Goal: Task Accomplishment & Management: Use online tool/utility

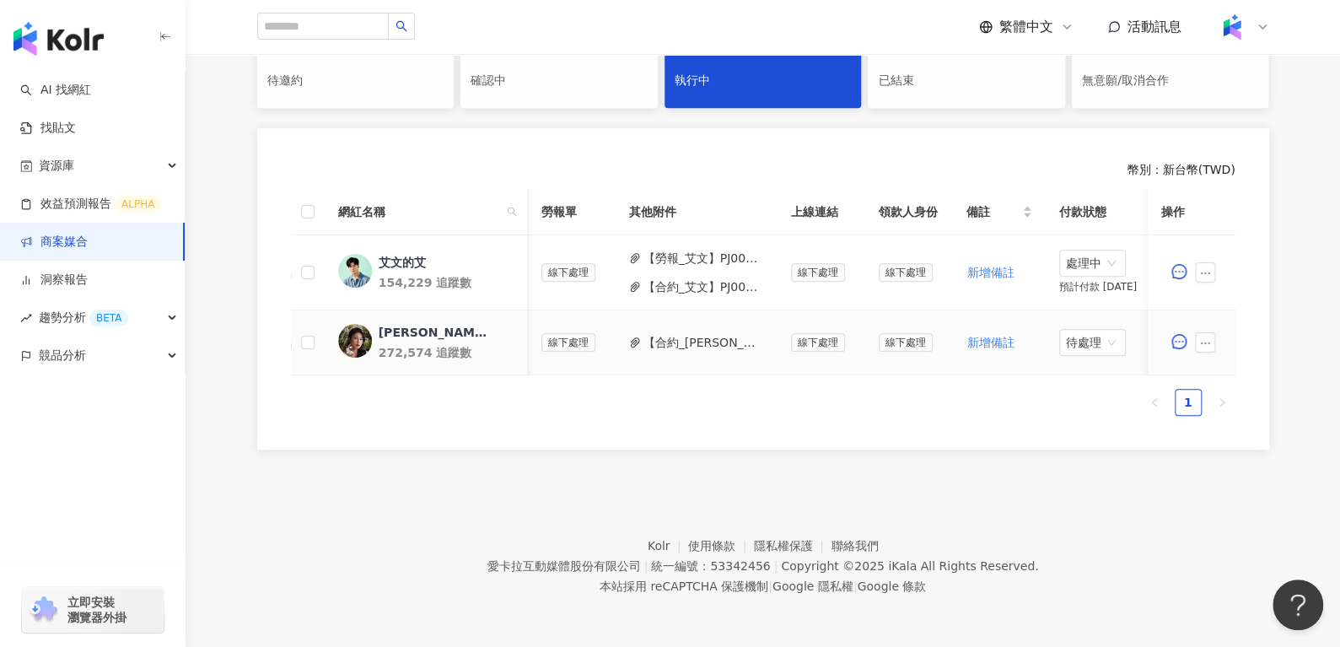
scroll to position [0, 675]
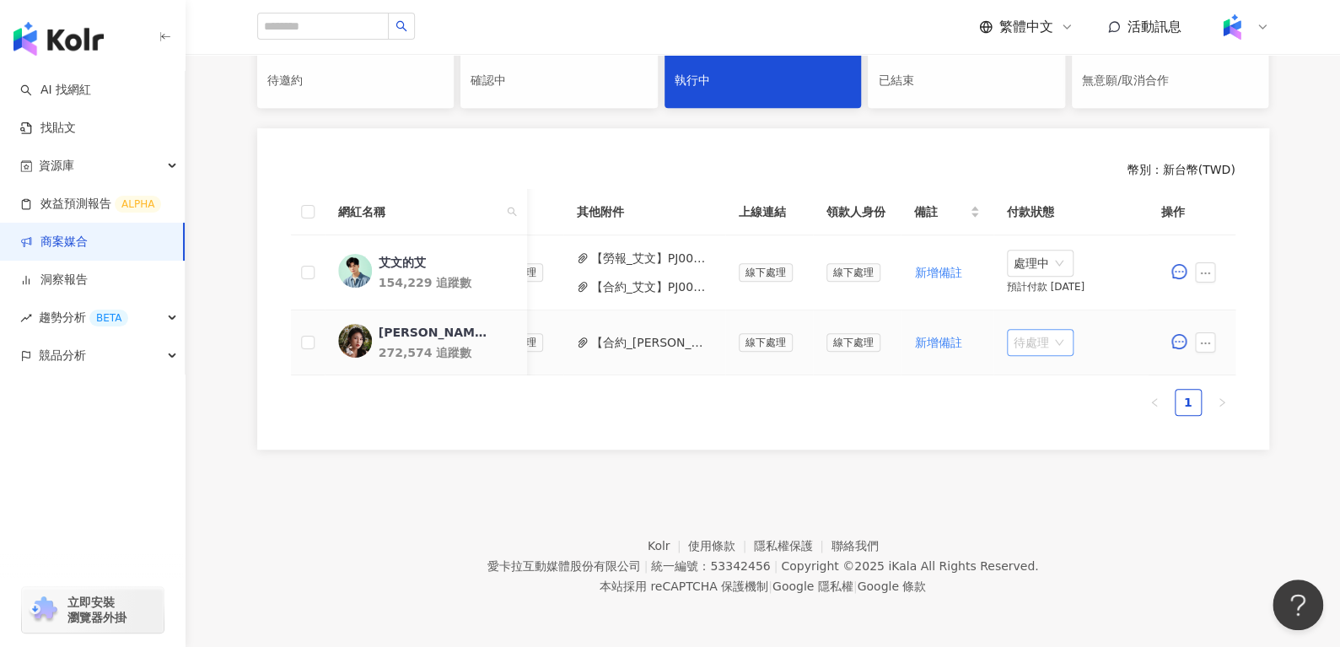
click at [1029, 330] on span "待處理" at bounding box center [1039, 342] width 53 height 25
click at [1013, 330] on span "待處理" at bounding box center [1039, 342] width 53 height 25
click at [1019, 395] on div "處理中" at bounding box center [1028, 404] width 47 height 19
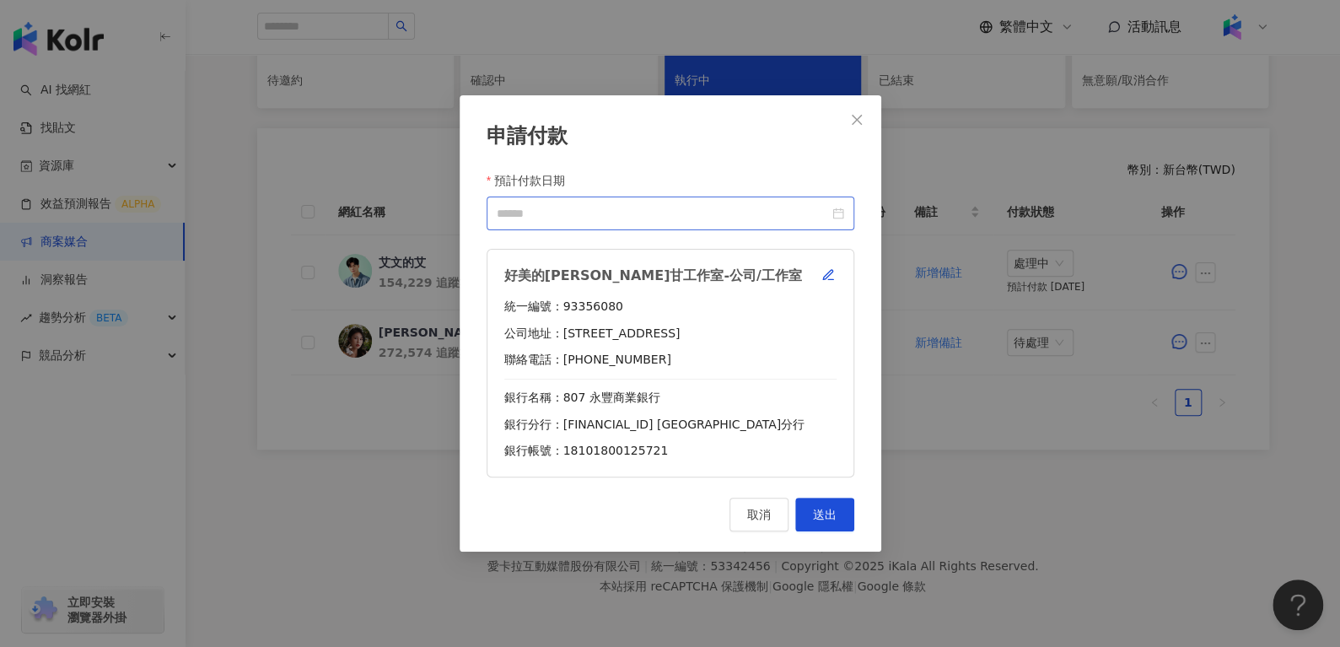
click at [847, 204] on div at bounding box center [670, 213] width 368 height 34
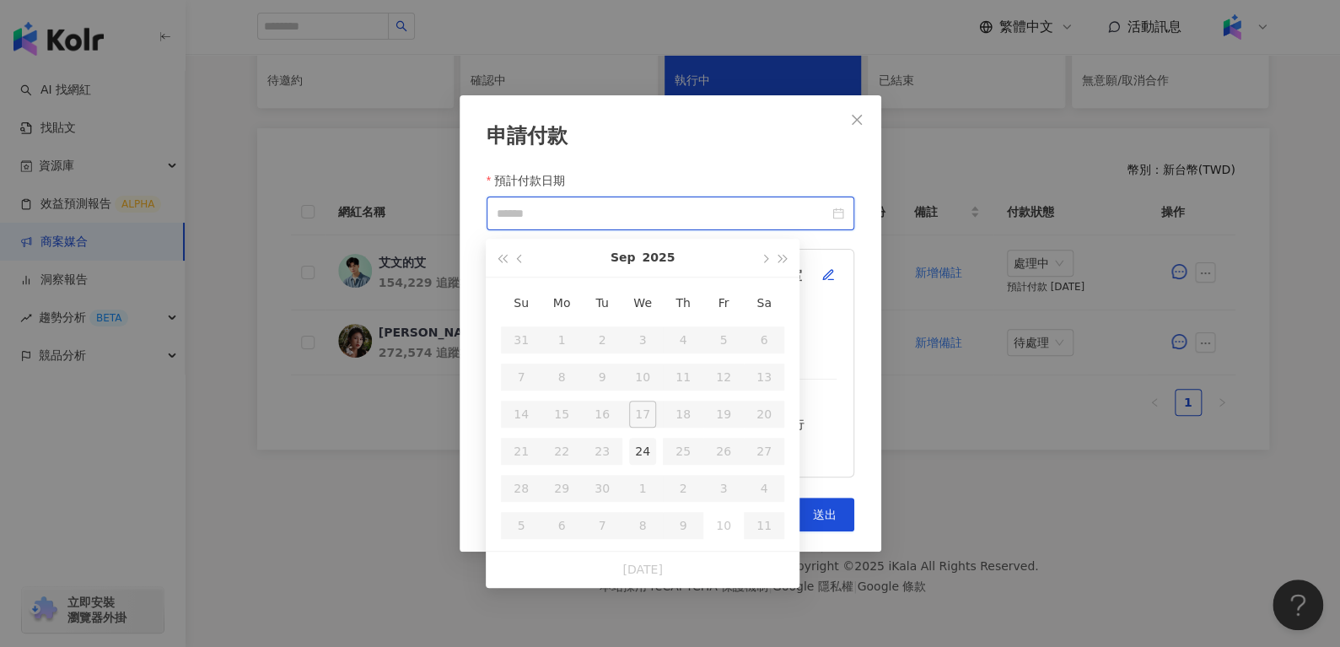
type input "**********"
click at [635, 443] on div "24" at bounding box center [642, 451] width 27 height 27
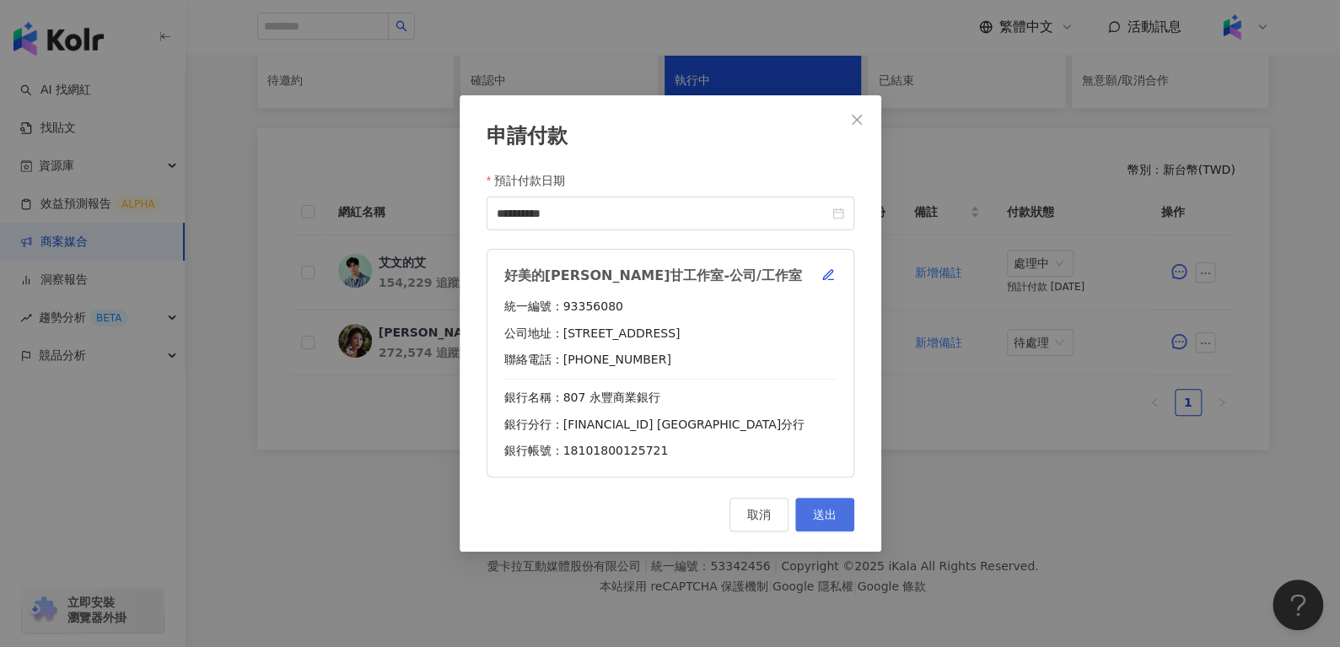
click at [838, 508] on button "送出" at bounding box center [824, 514] width 59 height 34
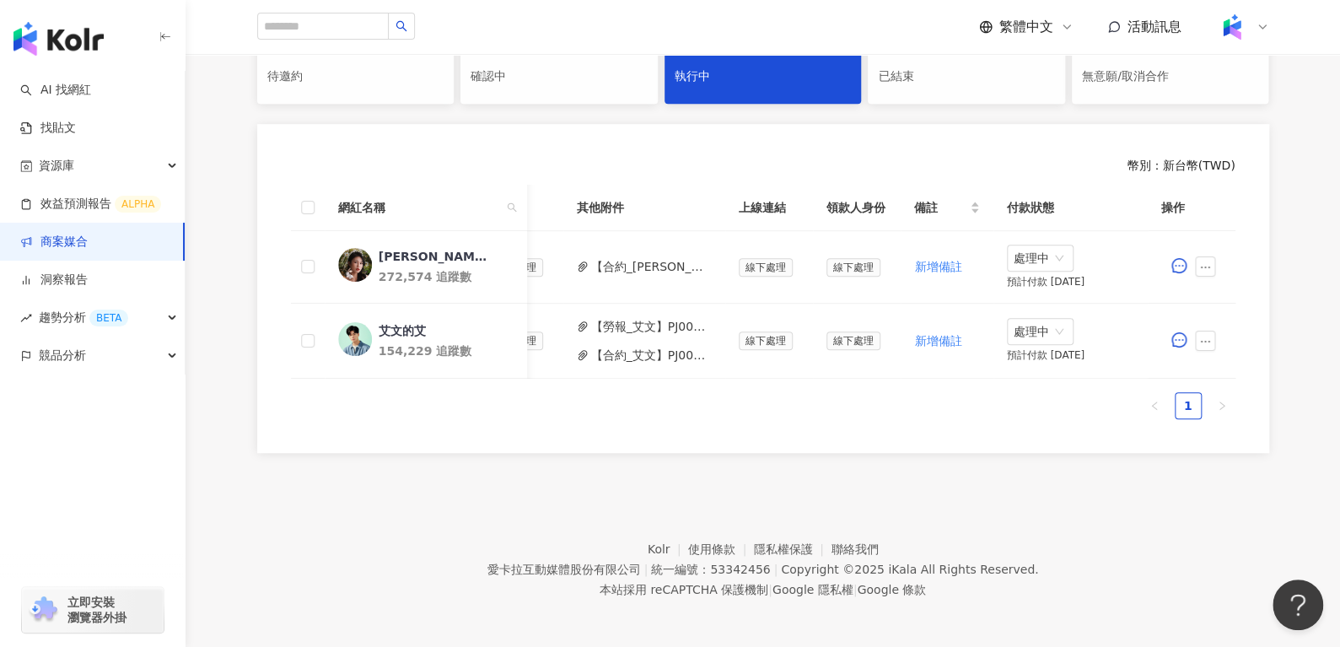
scroll to position [259, 0]
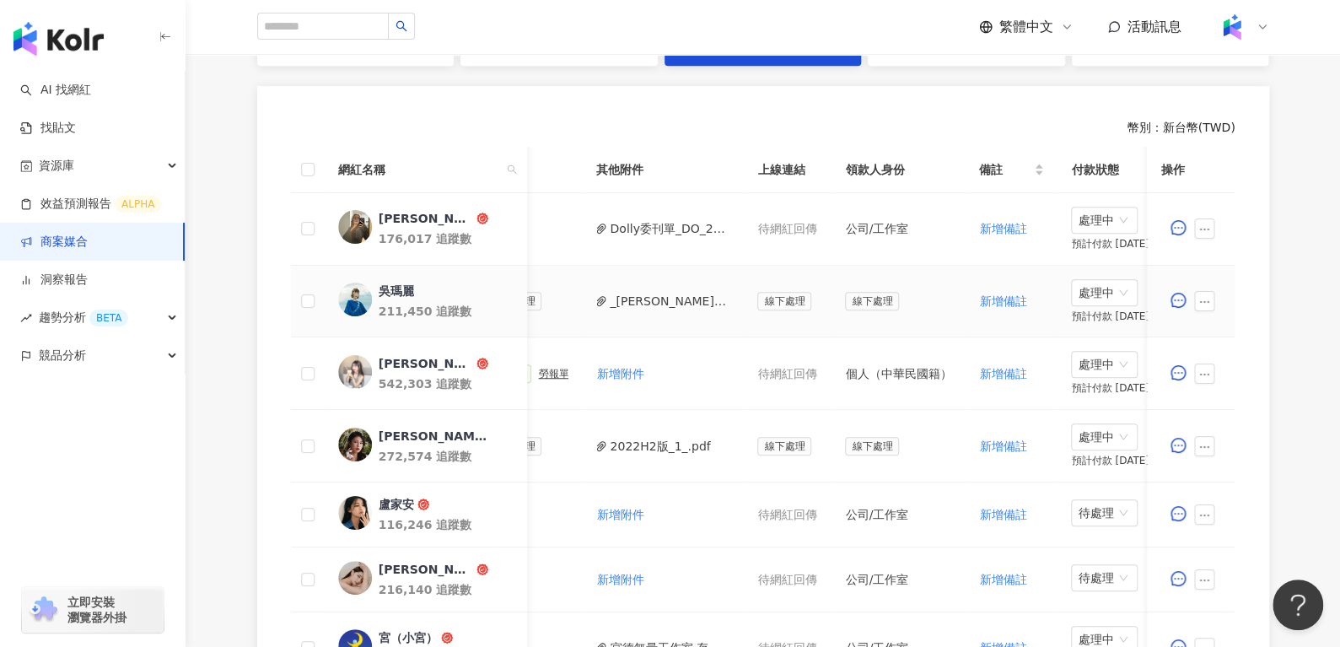
scroll to position [0, 706]
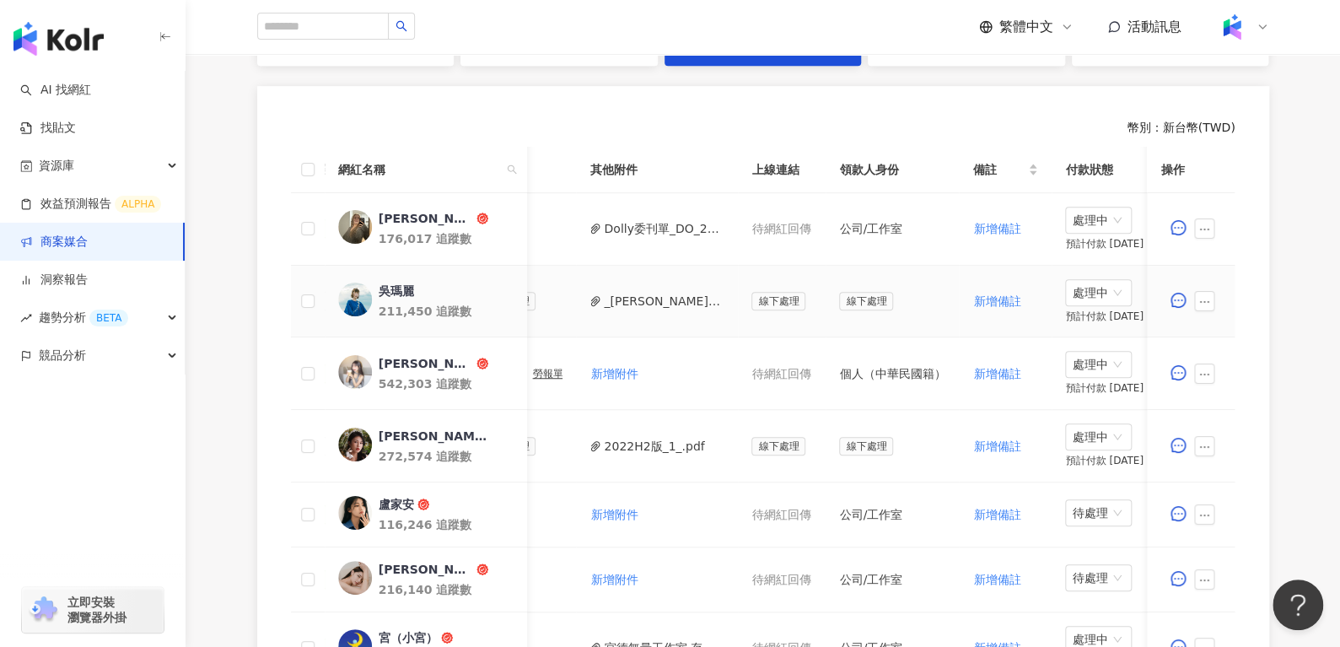
click at [656, 305] on button "_[PERSON_NAME]PJ0001586_統一藥品_雅漾_長銷熱賣品限動導購_2025H2_KOL合作_活動確.pdf" at bounding box center [664, 301] width 121 height 19
click at [656, 293] on button "_[PERSON_NAME]PJ0001586_統一藥品_雅漾_長銷熱賣品限動導購_2025H2_KOL合作_活動確.pdf" at bounding box center [664, 301] width 121 height 19
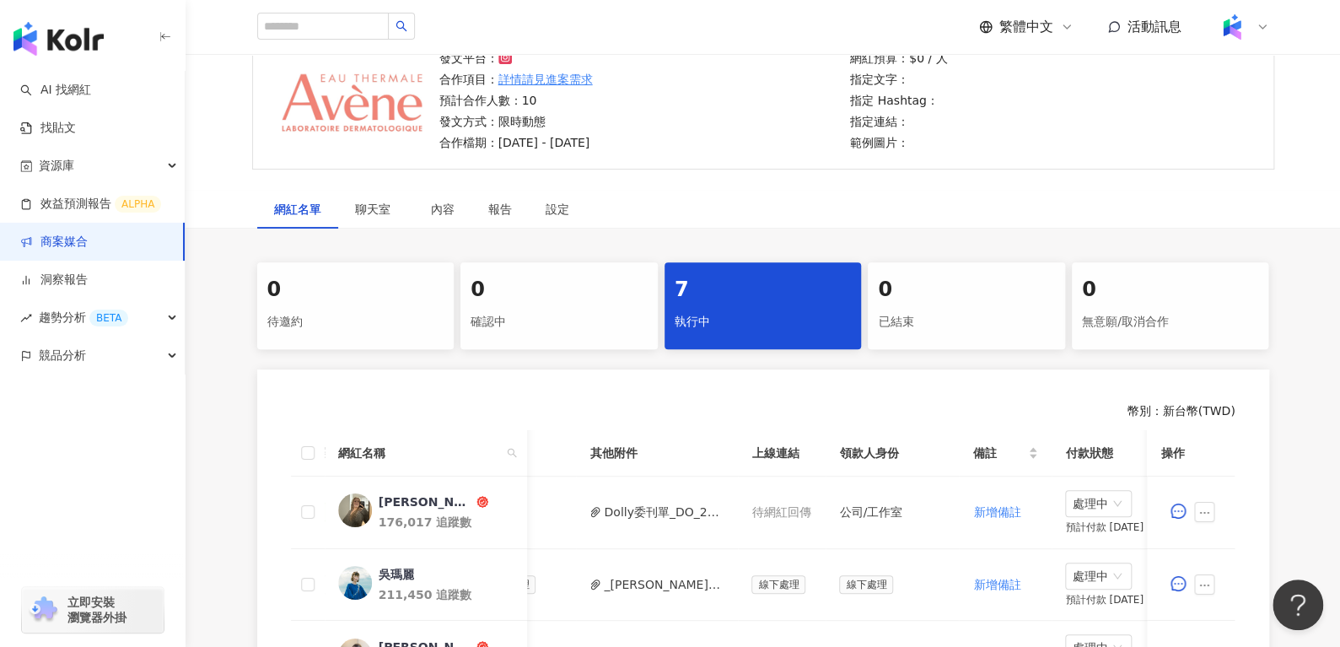
scroll to position [144, 0]
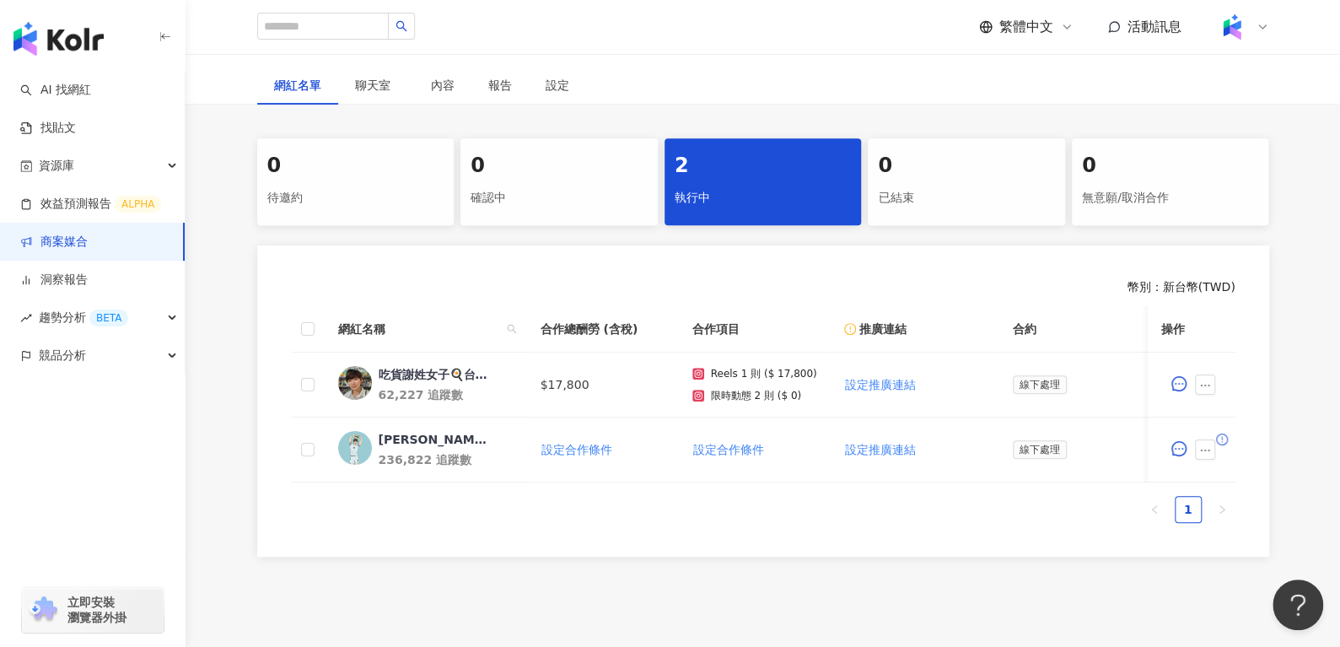
scroll to position [391, 0]
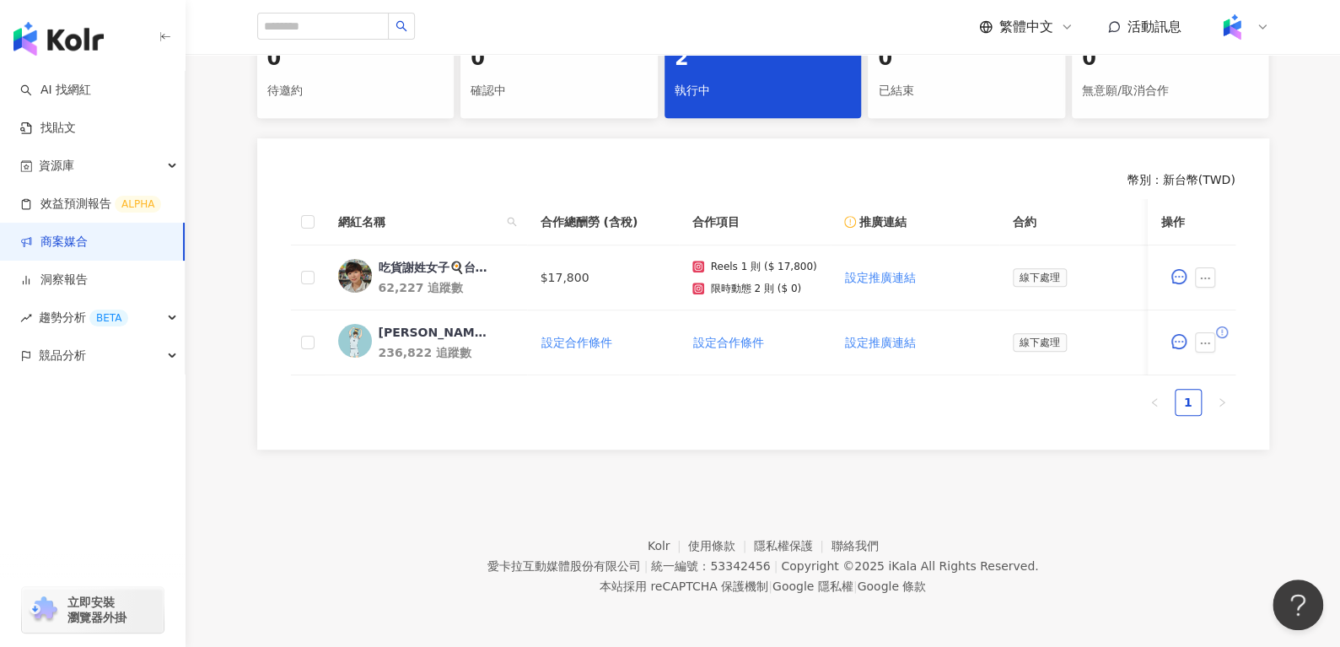
click at [535, 460] on footer "Kolr 使用條款 隱私權保護 聯絡我們 愛卡拉互動媒體股份有限公司 | 統一編號：53342456 | Copyright © 2025 iKala All…" at bounding box center [762, 553] width 1154 height 187
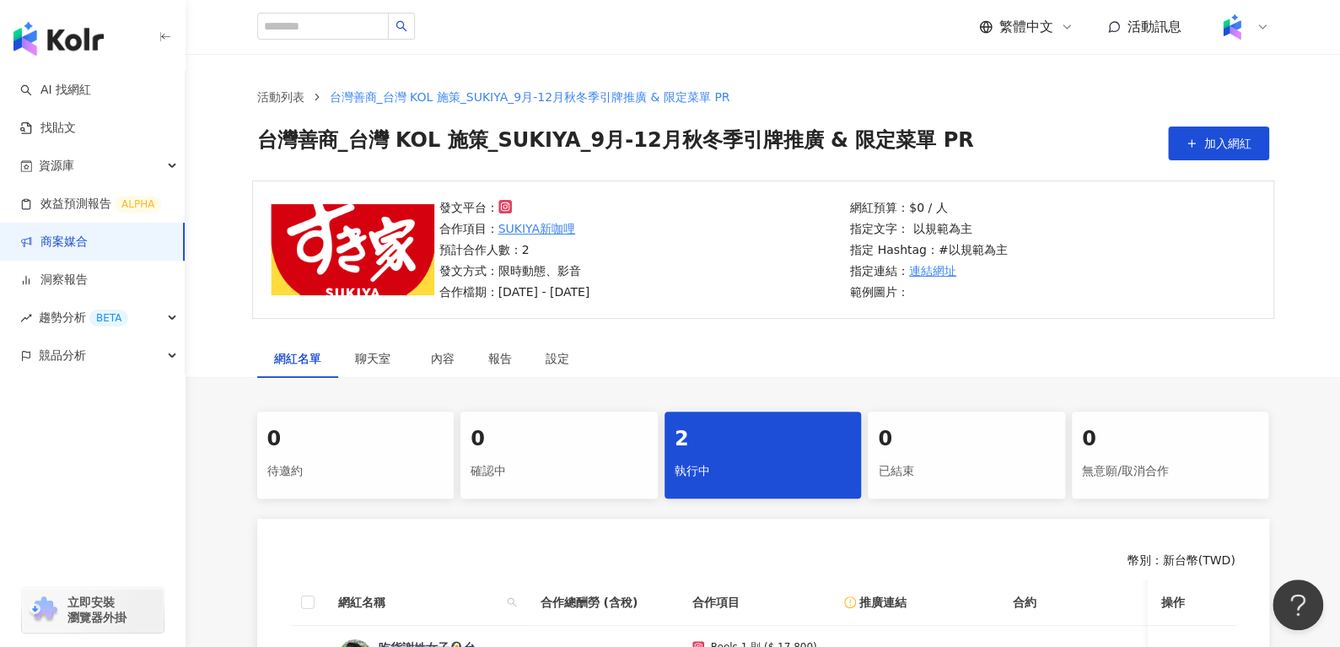
click at [240, 126] on div "活動列表 台灣善商_台灣 KOL 施策_SUKIYA_9月-12月秋冬季引牌推廣 & 限定菜單 PR 台灣善商_台灣 KOL 施策_SUKIYA_9月-12月…" at bounding box center [762, 124] width 1079 height 73
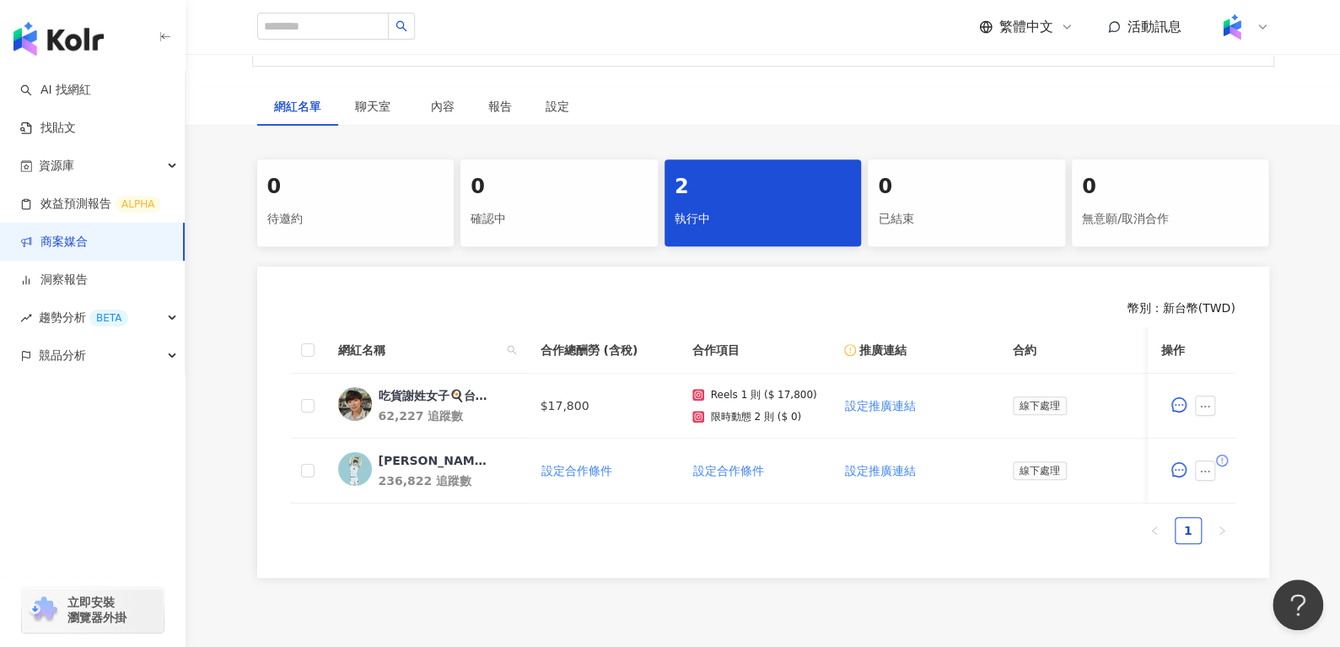
scroll to position [256, 0]
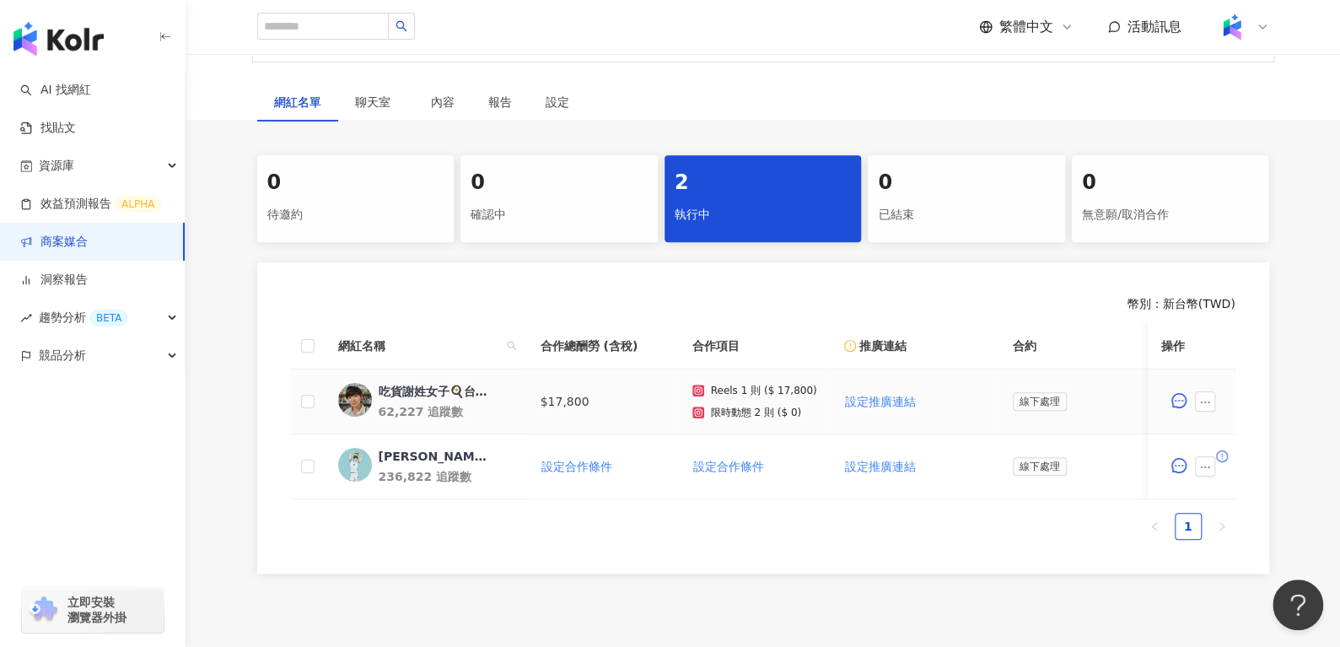
click at [390, 385] on div "吃貨謝姓女子🍳台北美食 新北美食｜甜點 餐廳 小吃 食譜" at bounding box center [434, 391] width 110 height 17
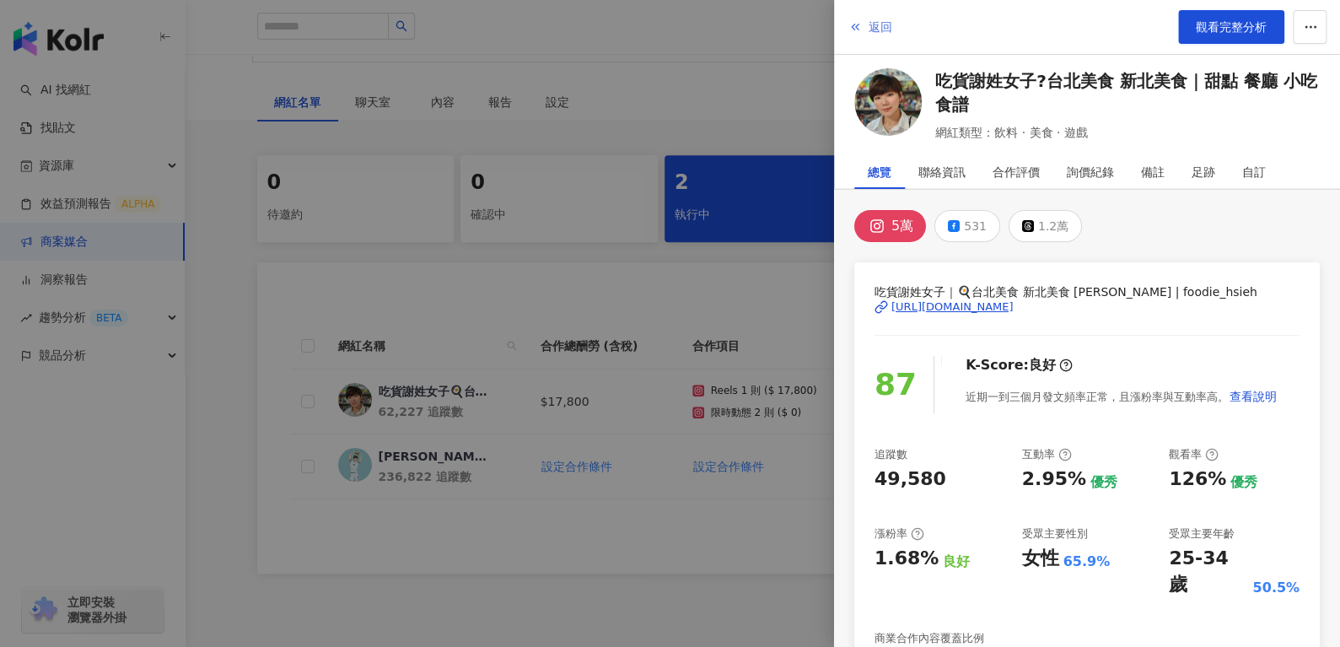
click at [875, 25] on span "返回" at bounding box center [880, 26] width 24 height 13
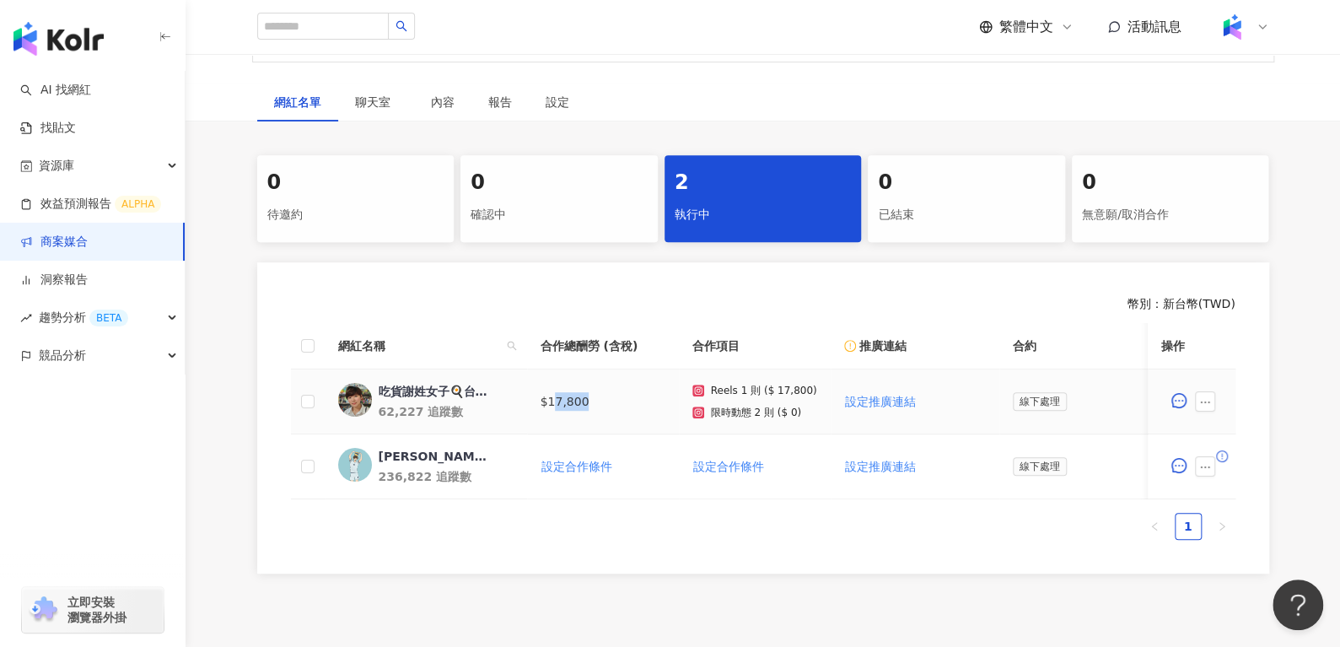
drag, startPoint x: 553, startPoint y: 401, endPoint x: 599, endPoint y: 403, distance: 45.6
click at [599, 403] on td "$17,800" at bounding box center [603, 401] width 152 height 65
drag, startPoint x: 546, startPoint y: 400, endPoint x: 612, endPoint y: 400, distance: 66.6
click at [612, 400] on td "$17,800" at bounding box center [603, 401] width 152 height 65
copy td "17,800"
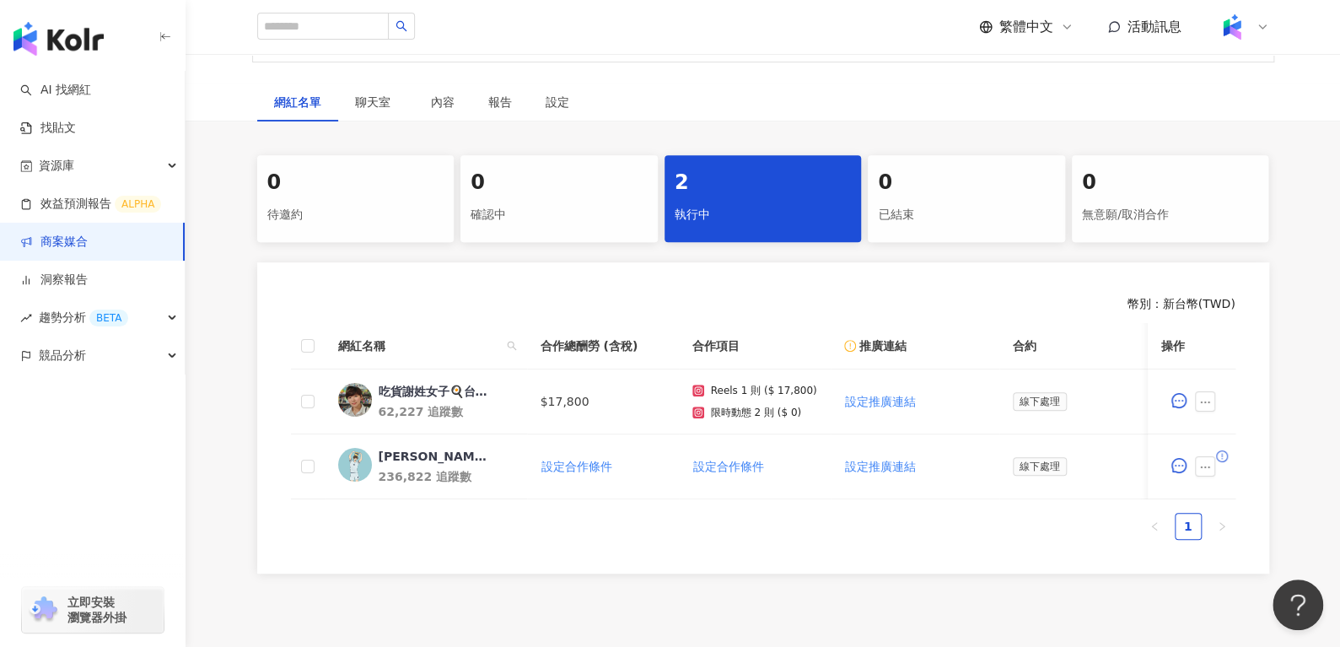
click at [653, 540] on ul "1" at bounding box center [763, 526] width 944 height 27
click at [431, 392] on div "吃貨謝姓女子🍳台北美食 新北美食｜甜點 餐廳 小吃 食譜" at bounding box center [434, 391] width 110 height 17
